Goal: Check status: Check status

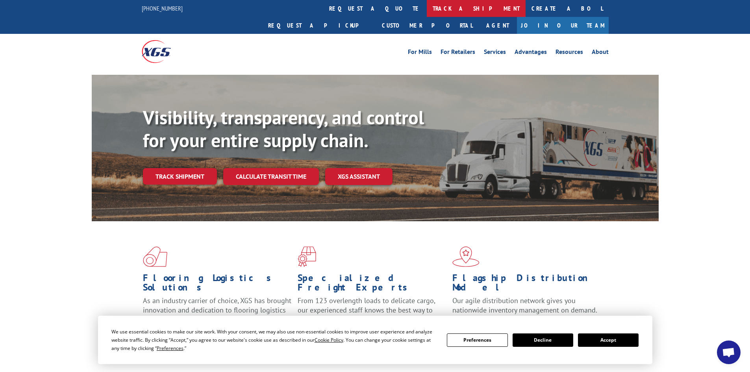
click at [427, 8] on link "track a shipment" at bounding box center [476, 8] width 99 height 17
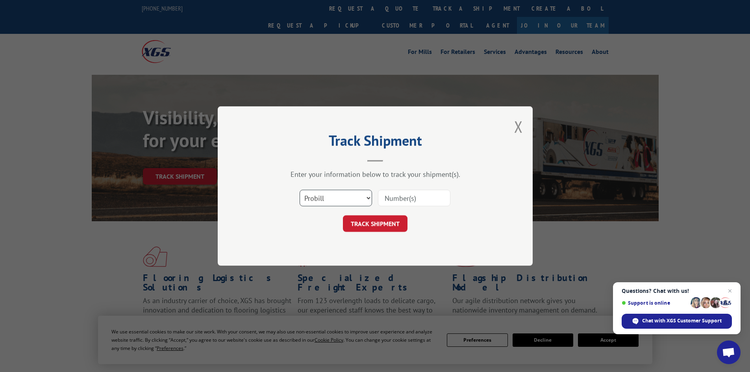
click at [344, 195] on select "Select category... Probill BOL PO" at bounding box center [336, 198] width 72 height 17
select select "po"
click at [300, 190] on select "Select category... Probill BOL PO" at bounding box center [336, 198] width 72 height 17
click at [384, 195] on input at bounding box center [414, 198] width 72 height 17
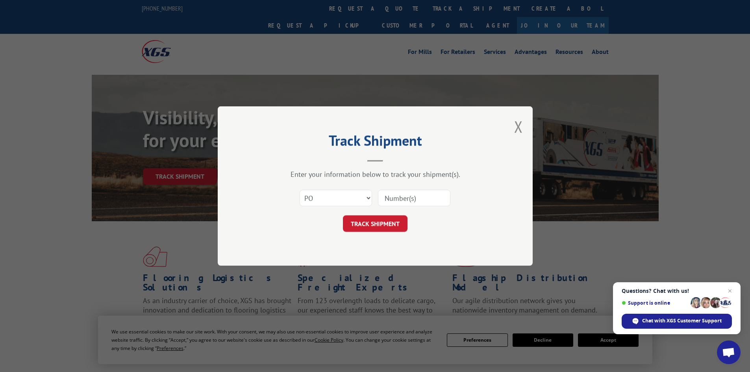
paste input "47511132"
type input "47511132"
click at [385, 221] on button "TRACK SHIPMENT" at bounding box center [375, 223] width 65 height 17
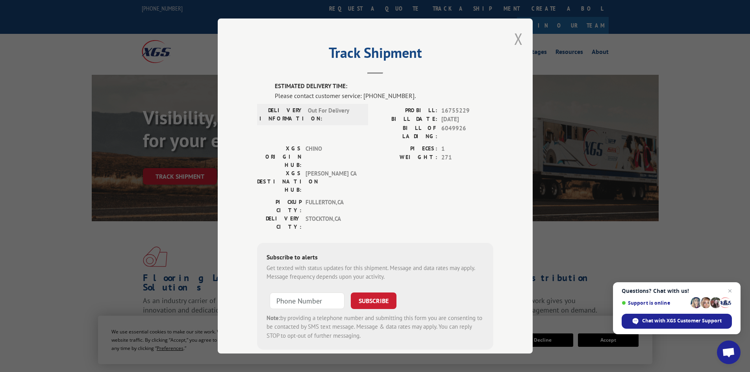
click at [518, 40] on button "Close modal" at bounding box center [518, 38] width 9 height 21
